Goal: Transaction & Acquisition: Contribute content

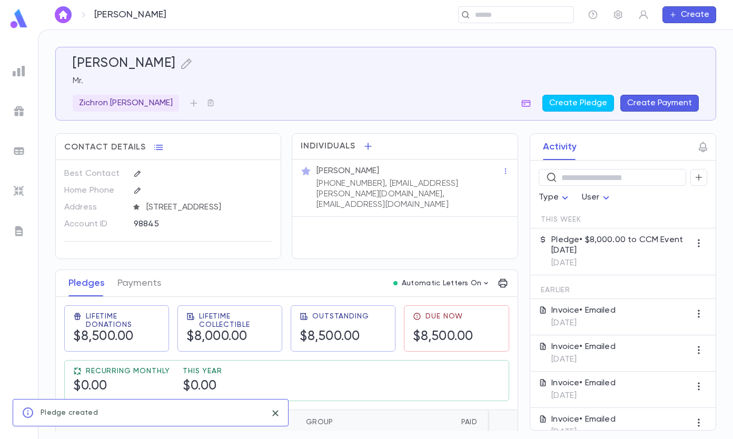
click at [16, 232] on img at bounding box center [19, 231] width 13 height 13
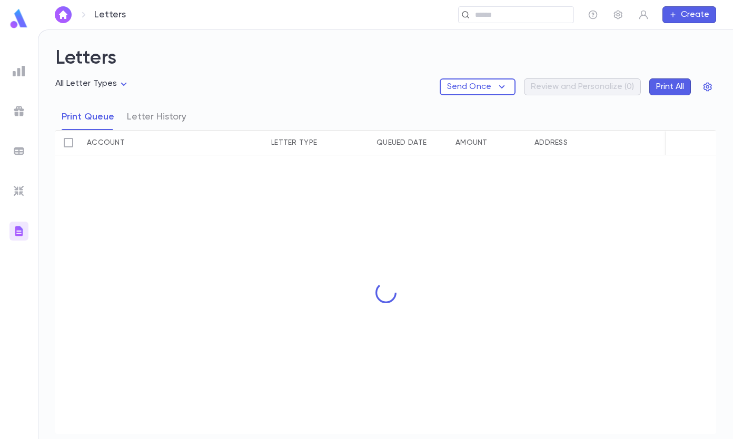
click at [19, 66] on img at bounding box center [19, 71] width 13 height 13
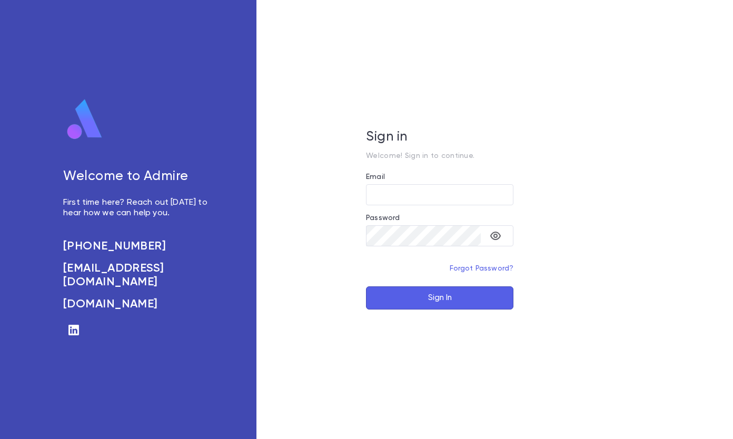
type input "**********"
click at [451, 304] on button "Sign In" at bounding box center [439, 297] width 147 height 23
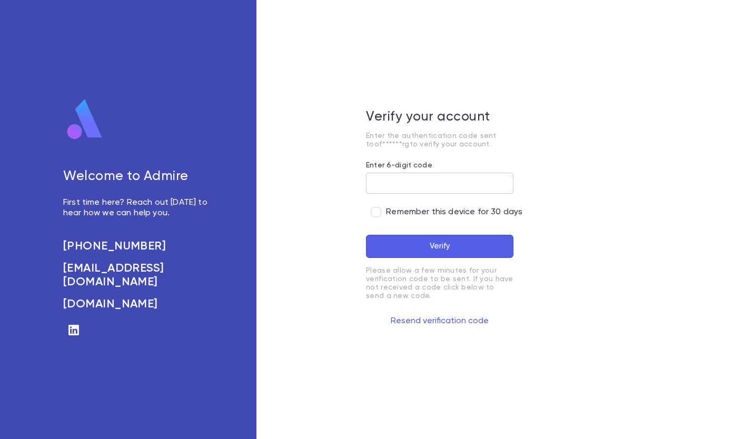
click at [401, 186] on input "Enter 6-digit code" at bounding box center [439, 183] width 147 height 21
type input "******"
click at [426, 253] on button "Verify" at bounding box center [439, 246] width 147 height 23
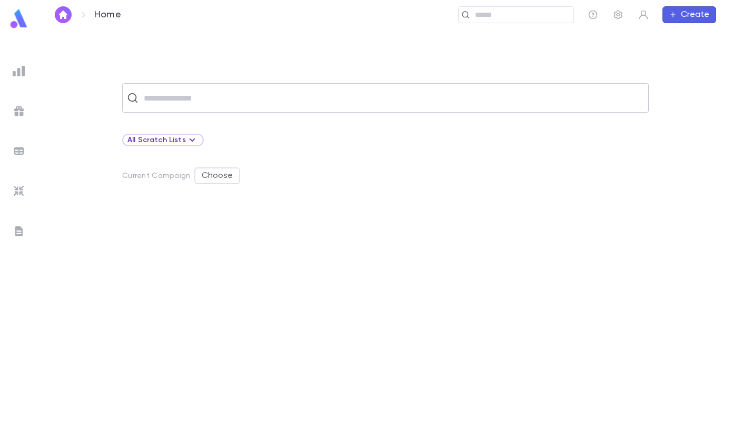
click at [205, 97] on input "text" at bounding box center [392, 98] width 503 height 20
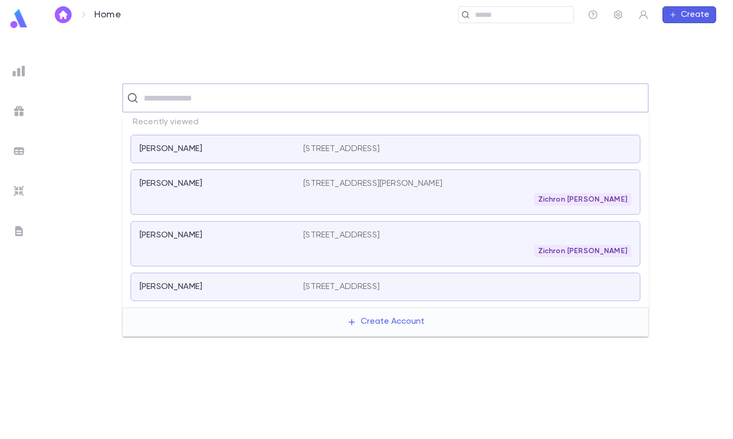
click at [22, 230] on img at bounding box center [19, 231] width 13 height 13
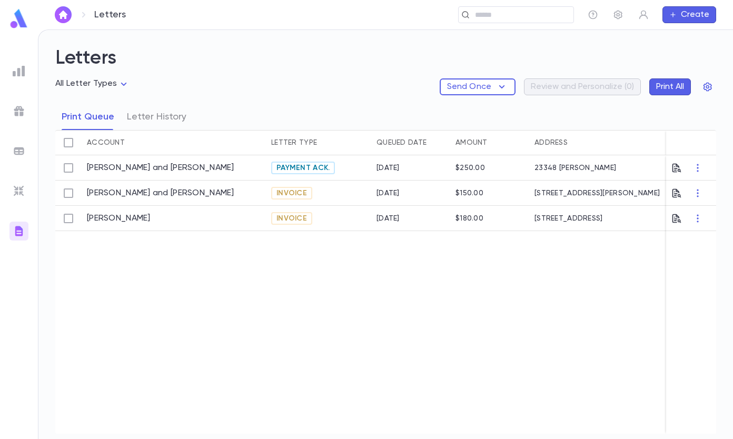
click at [20, 66] on img at bounding box center [19, 71] width 13 height 13
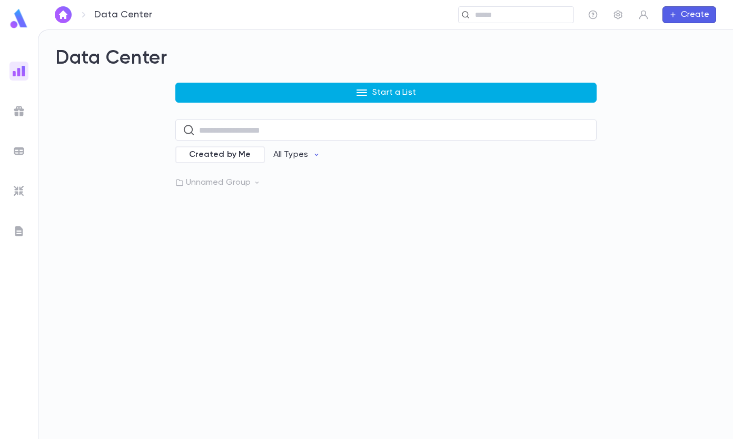
click at [396, 97] on p "Start a List" at bounding box center [394, 92] width 44 height 11
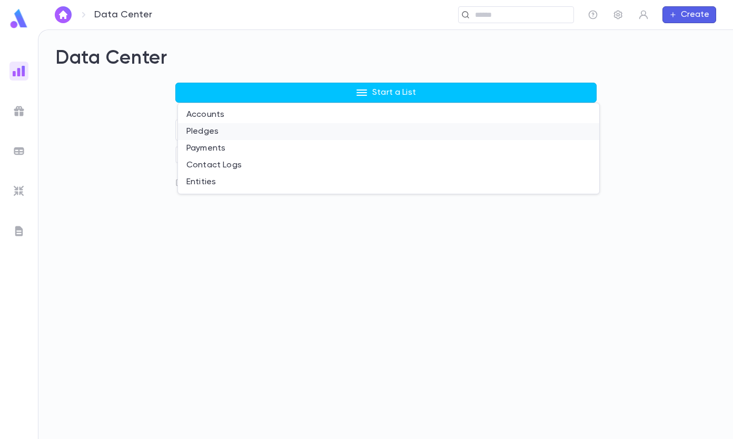
click at [215, 132] on li "Pledges" at bounding box center [388, 131] width 421 height 17
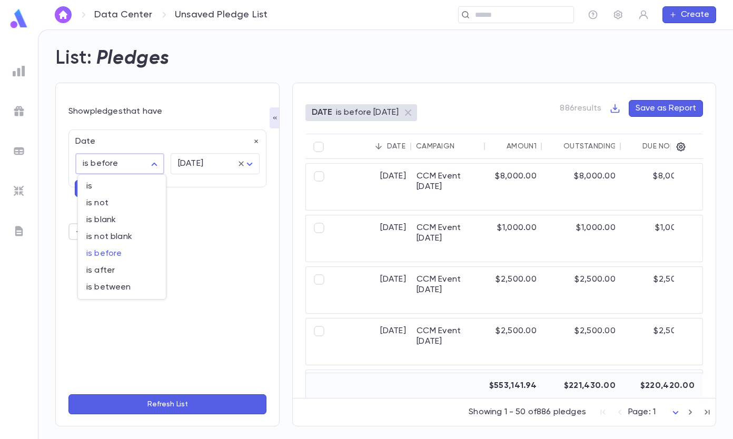
click at [154, 162] on body "Data Center Unsaved Pledge List ​ Create List: Pledges Show pledges that have D…" at bounding box center [366, 234] width 733 height 410
click at [114, 287] on span "is between" at bounding box center [121, 287] width 71 height 11
type input "*******"
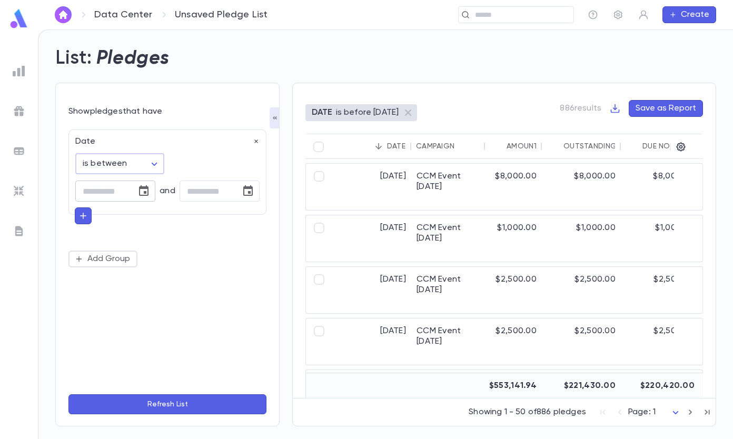
click at [146, 190] on icon "Choose date" at bounding box center [143, 191] width 13 height 13
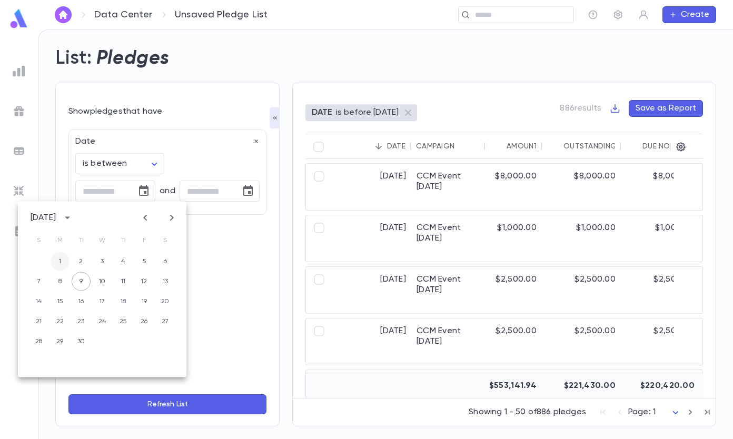
click at [64, 261] on button "1" at bounding box center [60, 261] width 19 height 19
type input "**********"
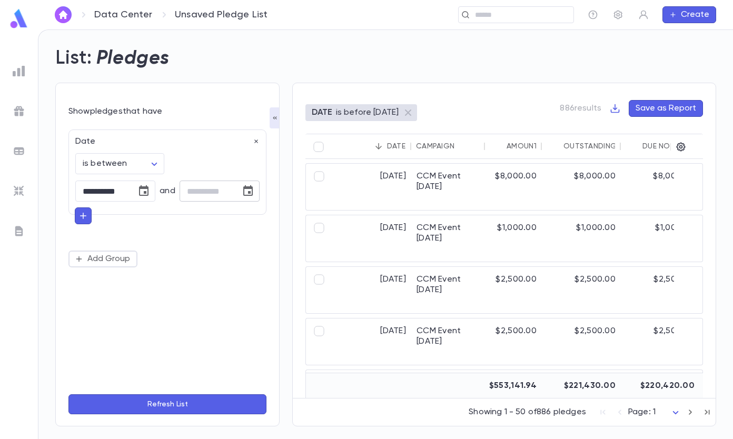
click at [252, 193] on icon "Choose date" at bounding box center [247, 190] width 9 height 11
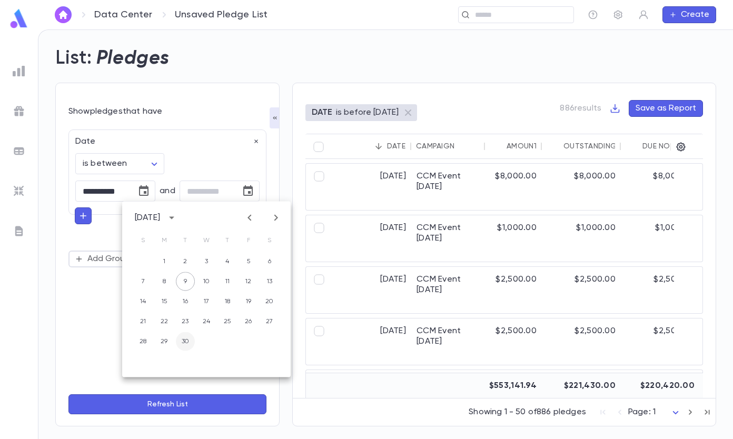
click at [181, 340] on button "30" at bounding box center [185, 341] width 19 height 19
type input "**********"
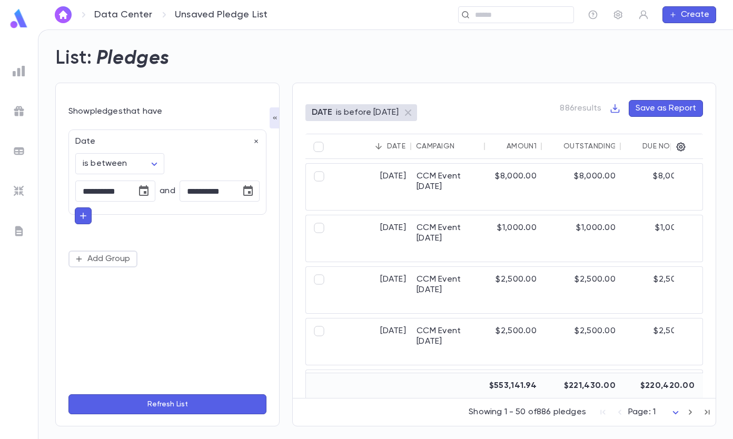
click at [190, 406] on button "Refresh List" at bounding box center [167, 404] width 198 height 20
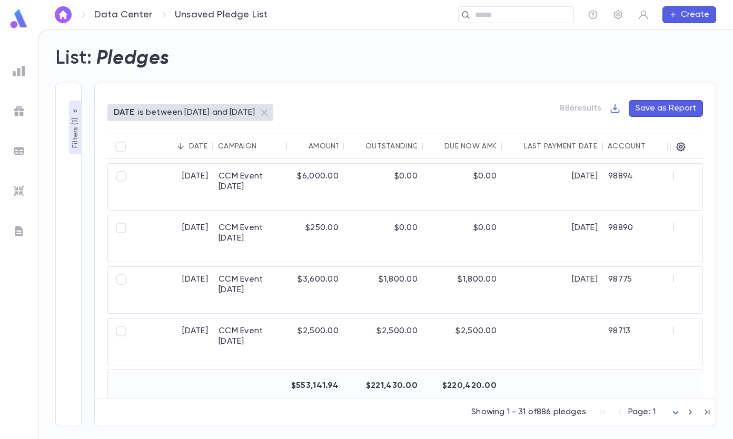
click at [73, 118] on p "Filters ( 1 )" at bounding box center [75, 131] width 11 height 33
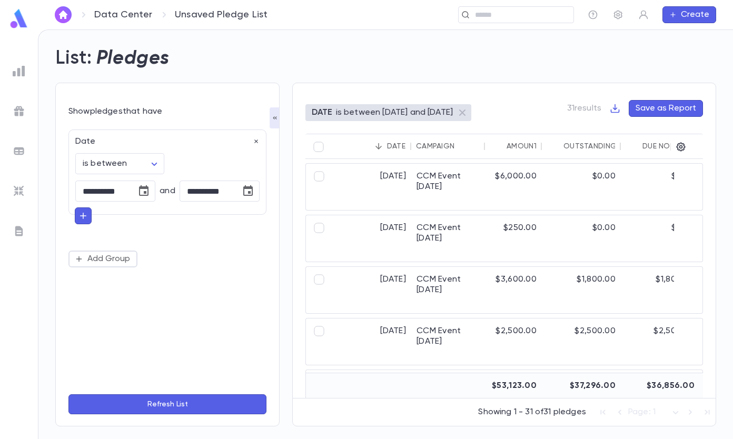
click at [84, 217] on icon "button" at bounding box center [82, 216] width 9 height 11
click at [152, 213] on input "text" at bounding box center [162, 214] width 153 height 15
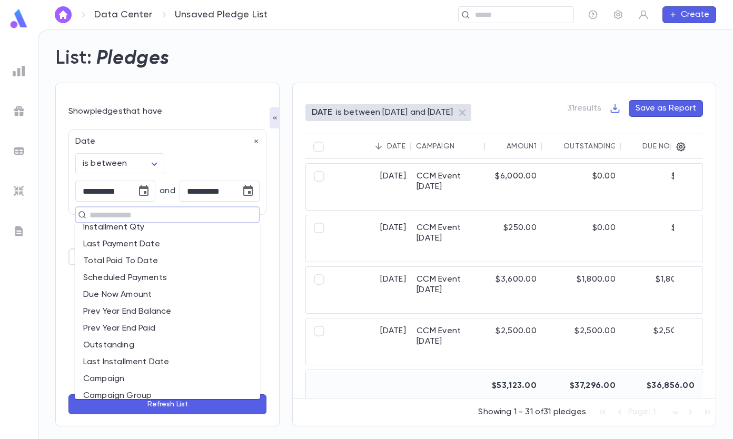
scroll to position [105, 0]
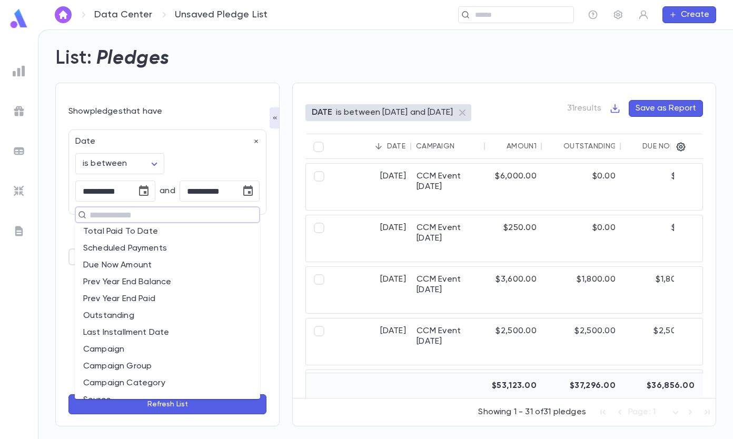
click at [118, 356] on li "Campaign" at bounding box center [167, 349] width 185 height 17
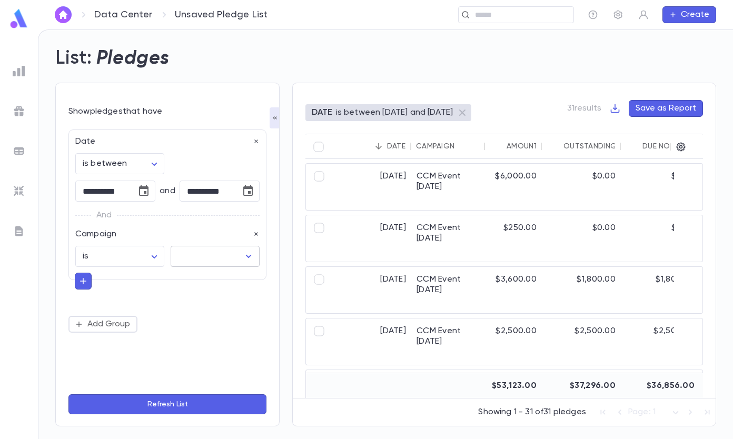
click at [235, 257] on input "text" at bounding box center [207, 256] width 64 height 20
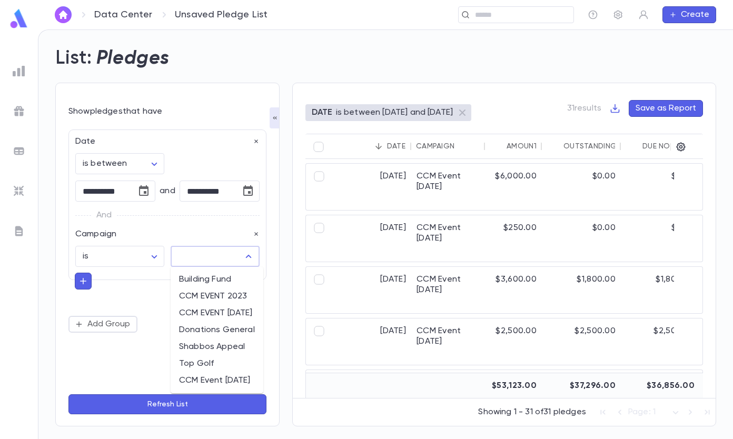
click at [230, 343] on li "Shabbos Appeal" at bounding box center [217, 346] width 93 height 17
type input "**********"
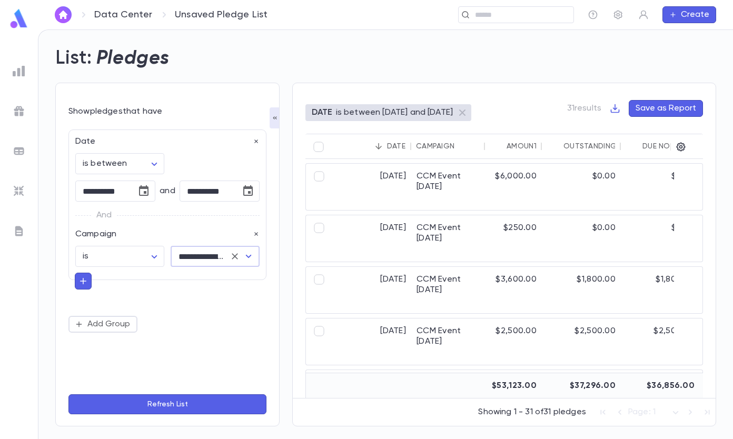
click at [174, 399] on button "Refresh List" at bounding box center [167, 404] width 198 height 20
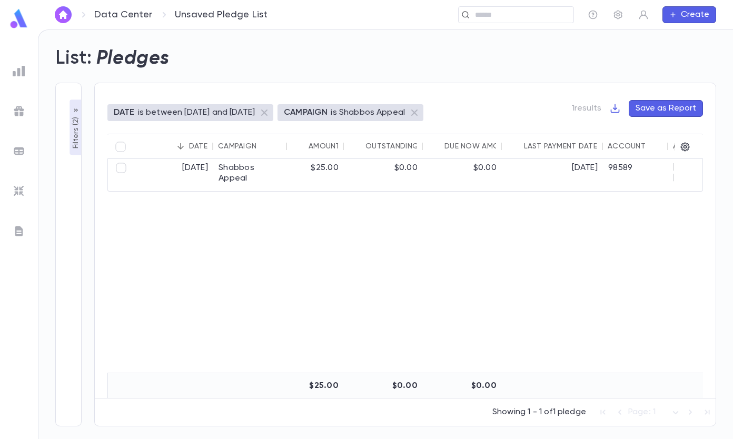
scroll to position [0, 0]
click at [421, 110] on icon at bounding box center [414, 112] width 13 height 13
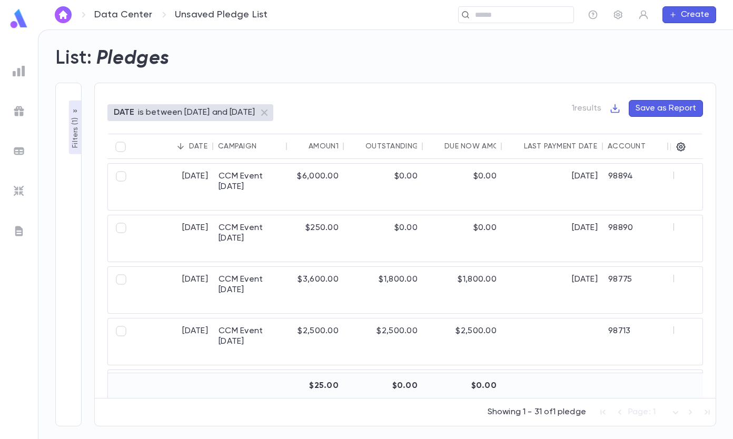
click at [74, 117] on p "Filters ( 1 )" at bounding box center [75, 131] width 11 height 33
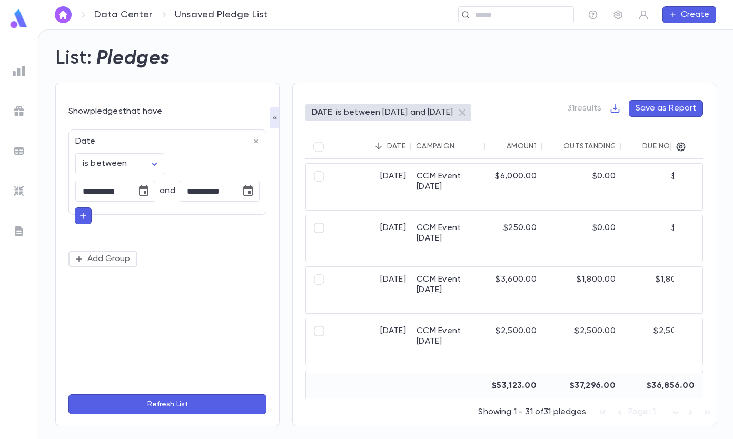
click at [84, 214] on icon "button" at bounding box center [82, 216] width 9 height 11
click at [136, 213] on input "text" at bounding box center [162, 214] width 153 height 15
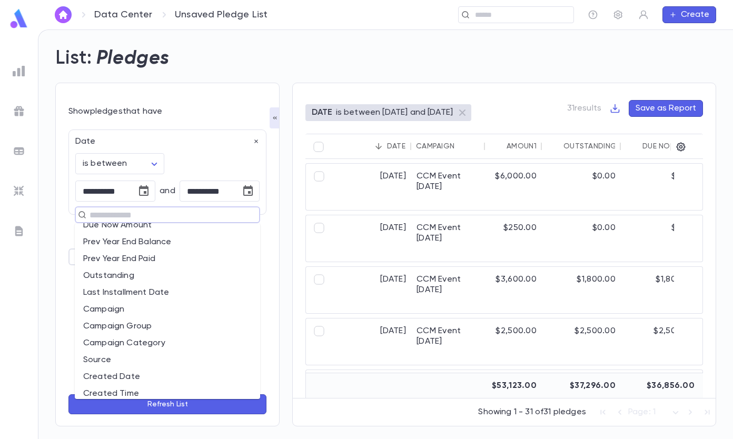
scroll to position [158, 0]
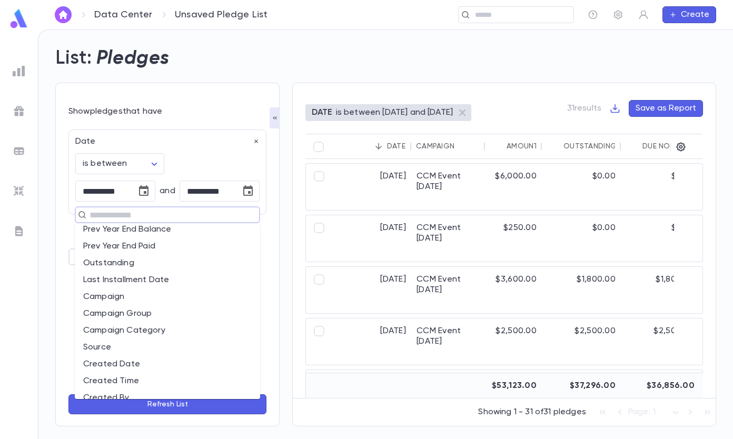
click at [135, 296] on li "Campaign" at bounding box center [167, 296] width 185 height 17
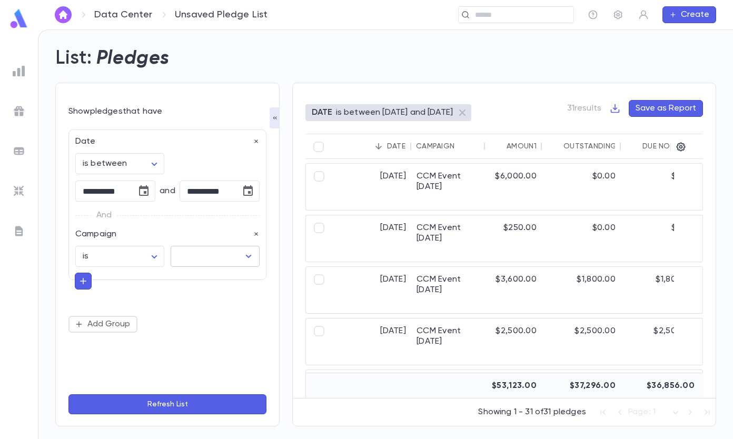
click at [205, 256] on input "text" at bounding box center [207, 256] width 64 height 20
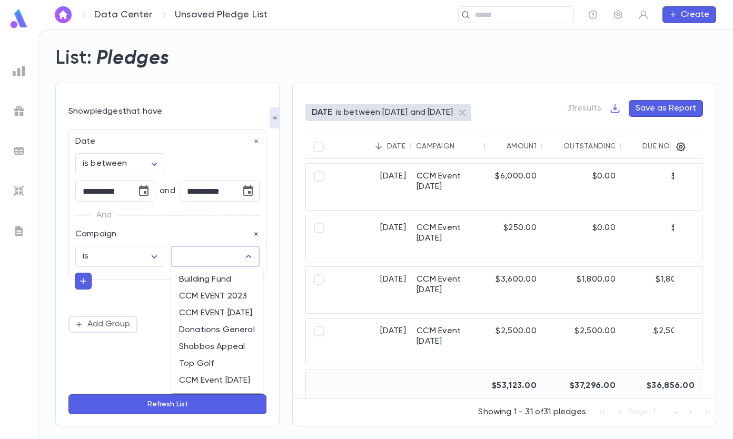
click at [245, 379] on li "CCM Event [DATE]" at bounding box center [217, 380] width 93 height 17
type input "**********"
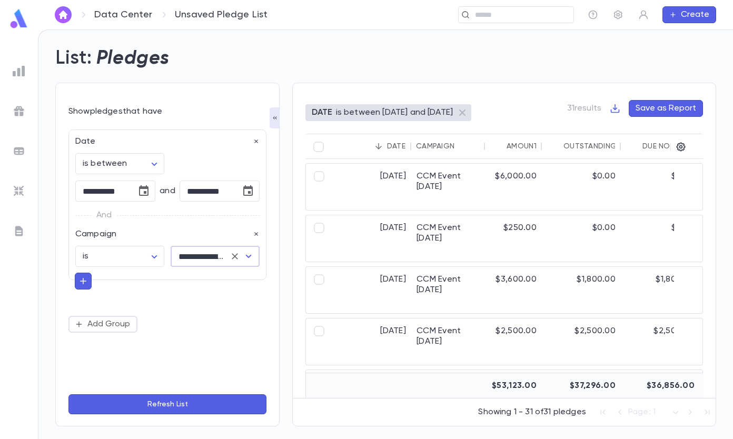
click at [173, 405] on button "Refresh List" at bounding box center [167, 404] width 198 height 20
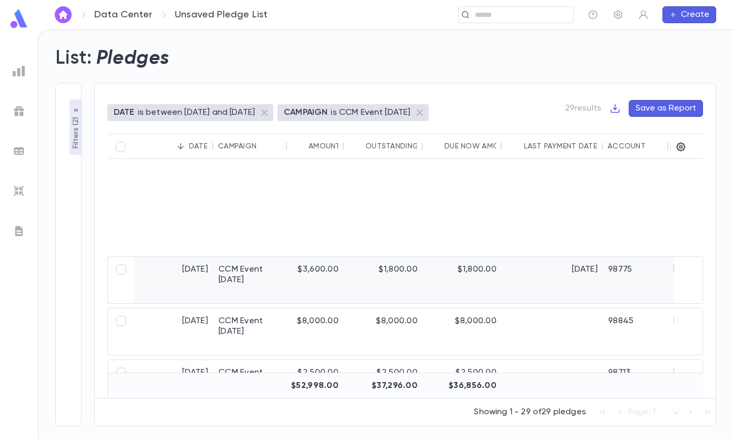
scroll to position [0, 0]
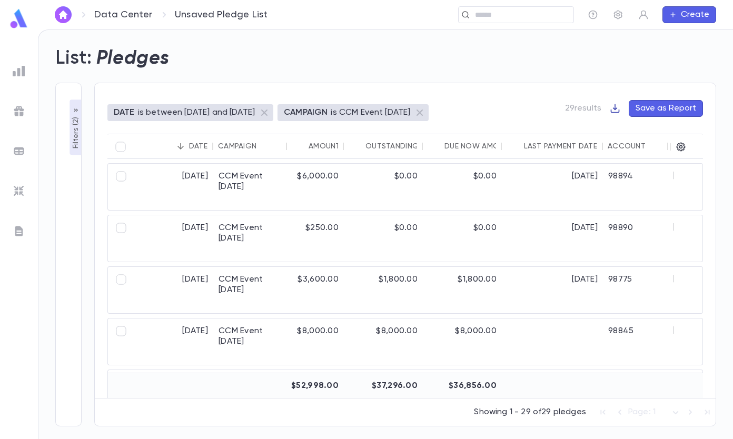
click at [613, 103] on icon "button" at bounding box center [615, 108] width 11 height 11
click at [648, 131] on li "Download CSV" at bounding box center [652, 129] width 76 height 17
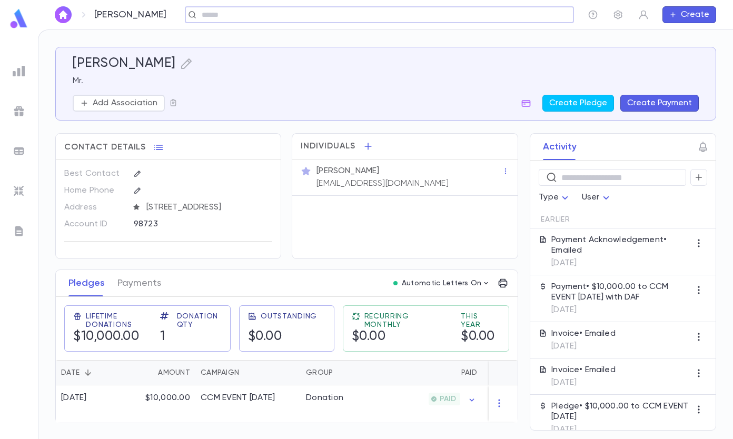
click at [231, 23] on div "​" at bounding box center [379, 14] width 389 height 17
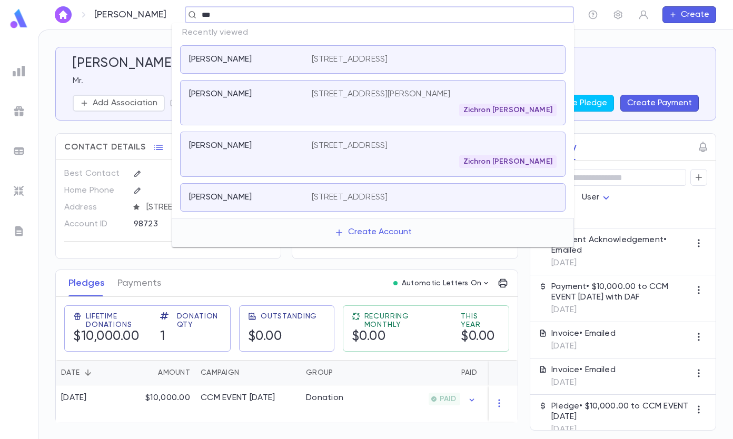
type input "****"
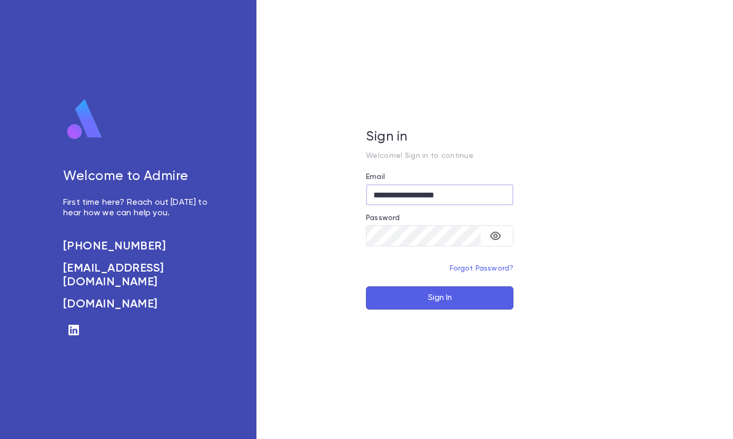
click at [433, 302] on button "Sign In" at bounding box center [439, 297] width 147 height 23
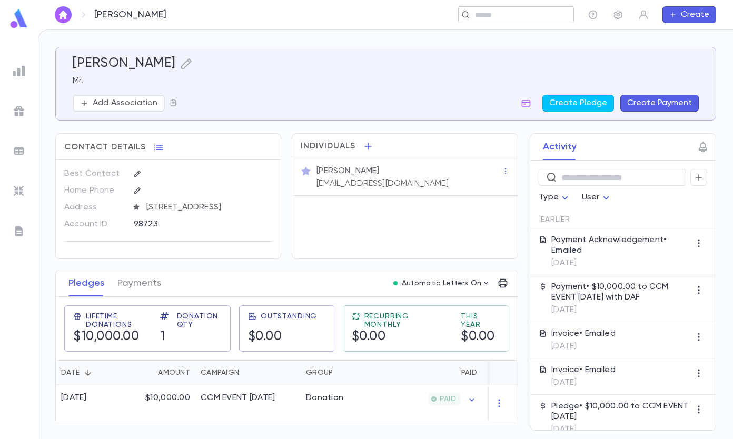
click at [513, 14] on input "text" at bounding box center [520, 15] width 97 height 10
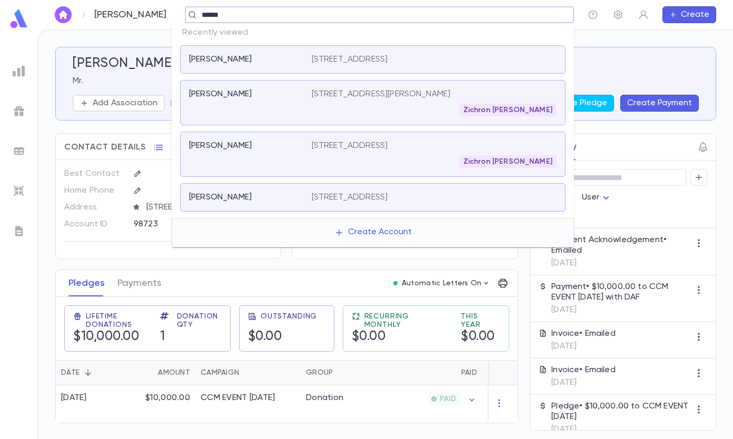
type input "*******"
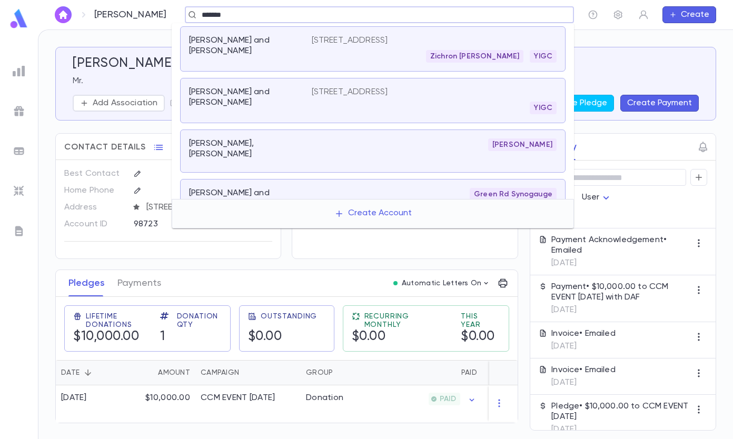
click at [357, 34] on div "Koyfman, Shlomo and Aliza 2424 Beachwood Blvd, Beachwood OH 44122-1547 Zichron …" at bounding box center [372, 48] width 385 height 45
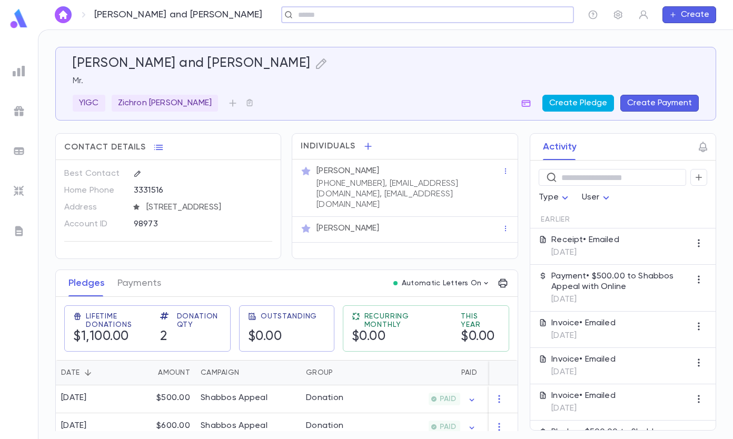
click at [580, 103] on button "Create Pledge" at bounding box center [578, 103] width 72 height 17
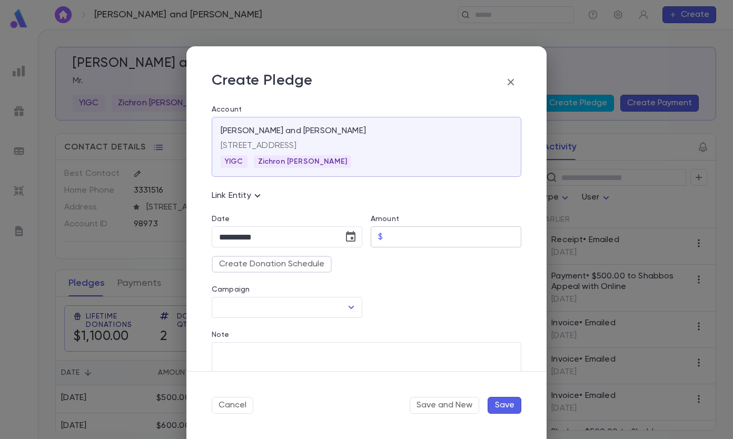
click at [391, 234] on input "Amount" at bounding box center [454, 237] width 134 height 21
type input "******"
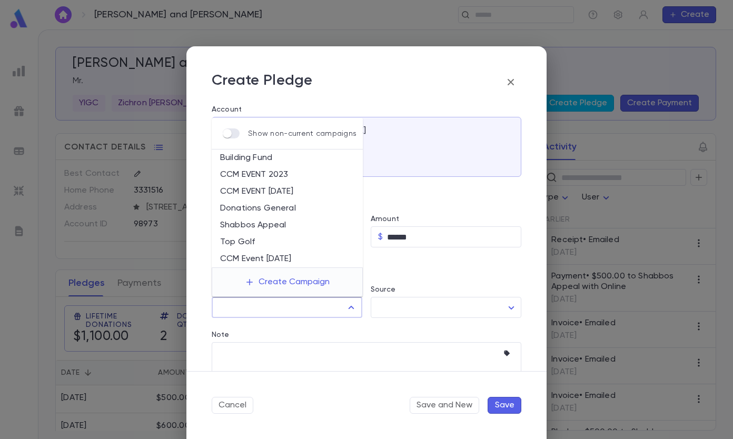
click at [311, 312] on input "Campaign" at bounding box center [278, 307] width 125 height 20
click at [294, 259] on li "CCM Event [DATE]" at bounding box center [287, 259] width 151 height 17
type input "**********"
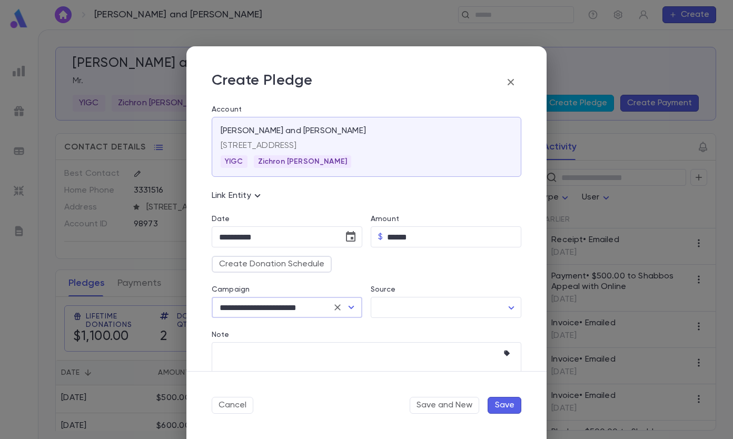
click at [505, 411] on button "Save" at bounding box center [504, 405] width 34 height 17
